Goal: Task Accomplishment & Management: Manage account settings

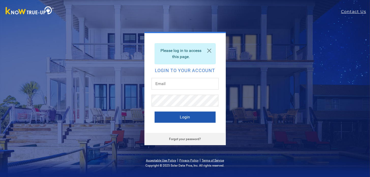
type input "[EMAIL_ADDRESS][DOMAIN_NAME]"
click at [182, 116] on button "Login" at bounding box center [185, 116] width 61 height 11
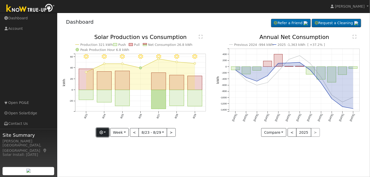
click at [102, 131] on icon "button" at bounding box center [101, 132] width 4 height 4
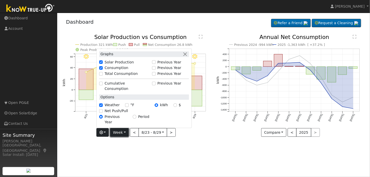
click at [123, 132] on button "Week" at bounding box center [119, 132] width 19 height 9
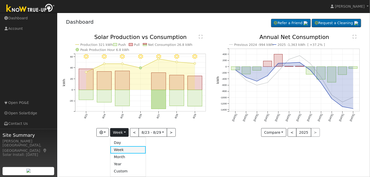
click at [131, 150] on link "Week" at bounding box center [127, 149] width 35 height 7
